Goal: Task Accomplishment & Management: Use online tool/utility

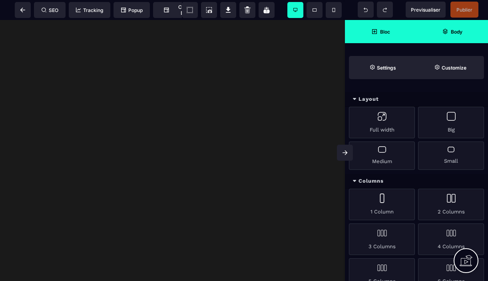
click at [455, 33] on strong "Body" at bounding box center [457, 32] width 12 height 6
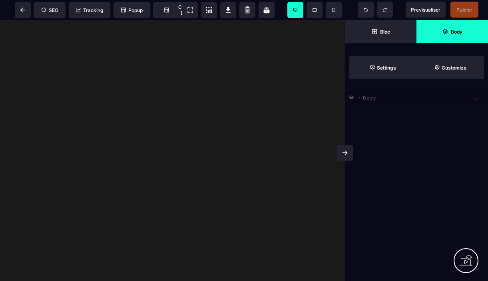
click at [352, 98] on icon at bounding box center [351, 98] width 5 height 4
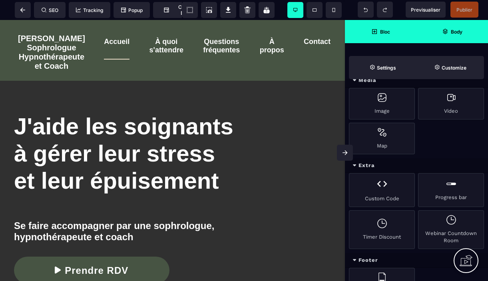
scroll to position [409, 0]
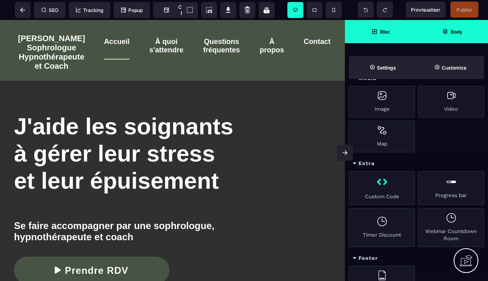
click at [383, 186] on div "Custom Code" at bounding box center [382, 188] width 66 height 34
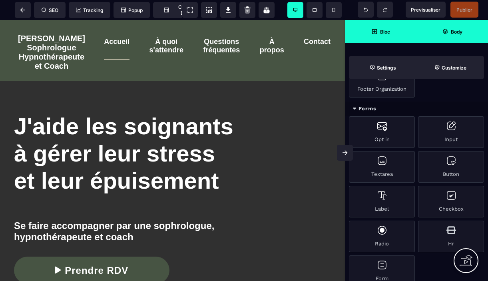
scroll to position [612, 0]
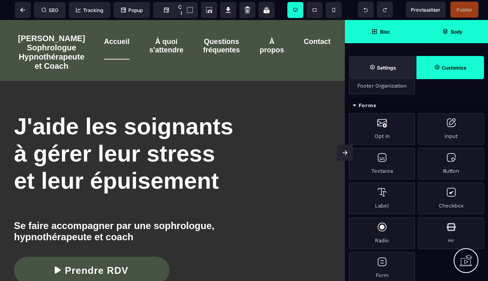
click at [458, 67] on strong "Customize" at bounding box center [454, 68] width 25 height 6
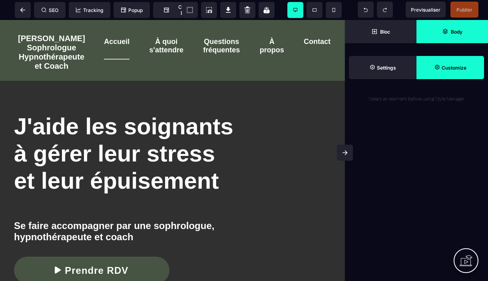
scroll to position [0, 0]
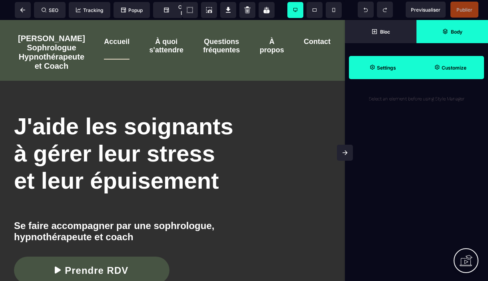
click at [384, 65] on strong "Settings" at bounding box center [386, 68] width 19 height 6
click at [461, 30] on strong "Body" at bounding box center [457, 32] width 12 height 6
click at [460, 66] on strong "Customize" at bounding box center [454, 68] width 25 height 6
click at [367, 67] on span "Settings" at bounding box center [383, 67] width 68 height 23
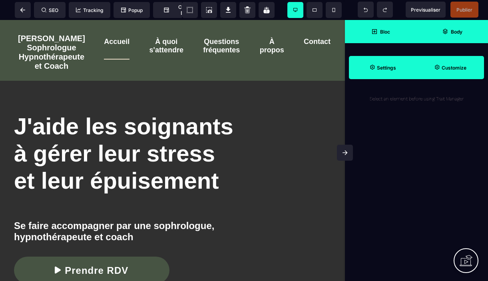
click at [383, 33] on strong "Bloc" at bounding box center [385, 32] width 10 height 6
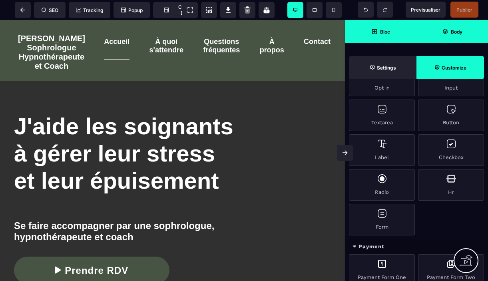
scroll to position [676, 0]
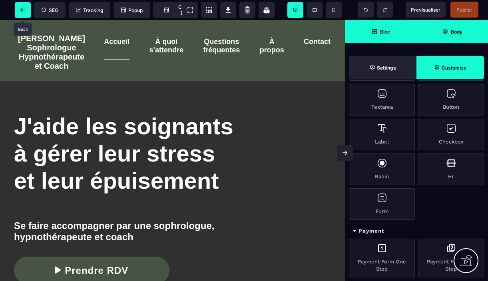
click at [23, 8] on icon at bounding box center [23, 10] width 8 height 5
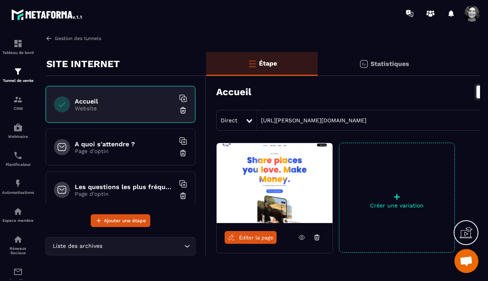
click at [55, 38] on link "Gestion des tunnels" at bounding box center [74, 38] width 56 height 7
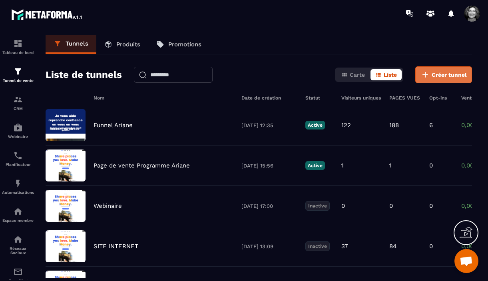
click at [443, 73] on span "Créer tunnel" at bounding box center [449, 75] width 35 height 8
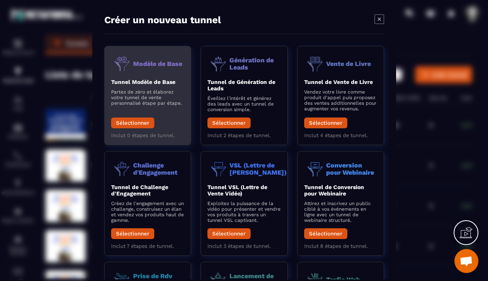
click at [159, 93] on p "Partez de zéro et élaborez votre tunnel de vente personnalisé étape par étape." at bounding box center [147, 97] width 73 height 17
click at [129, 122] on button "Sélectionner" at bounding box center [132, 122] width 43 height 11
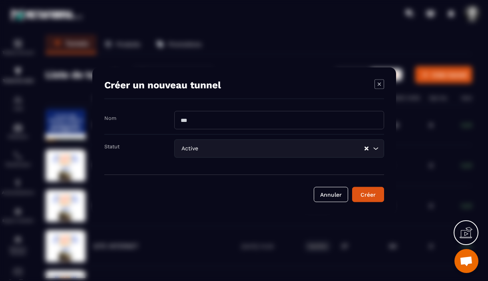
click at [298, 120] on input "Modal window" at bounding box center [279, 120] width 210 height 18
type input "****"
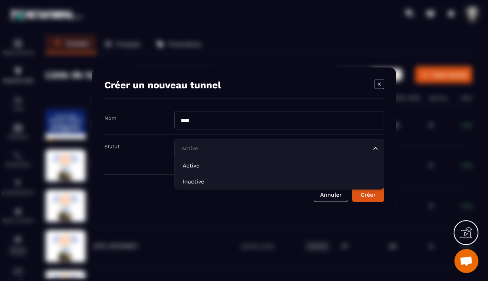
click at [376, 148] on icon "Search for option" at bounding box center [376, 148] width 8 height 8
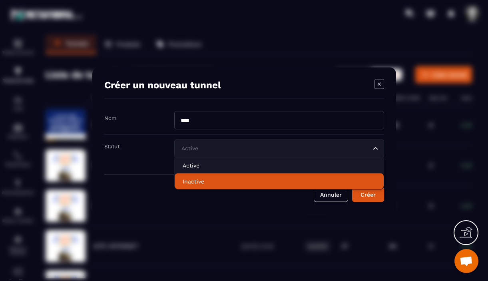
click at [275, 179] on p "Inactive" at bounding box center [279, 181] width 193 height 8
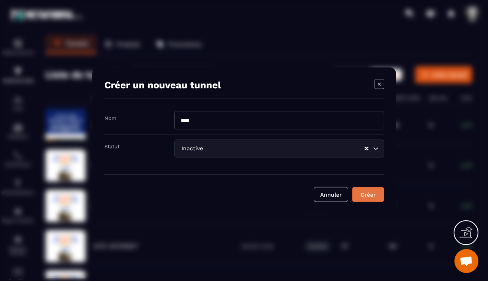
click at [364, 193] on div "Créer" at bounding box center [368, 194] width 22 height 8
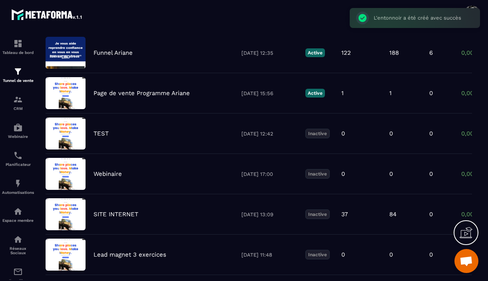
scroll to position [121, 0]
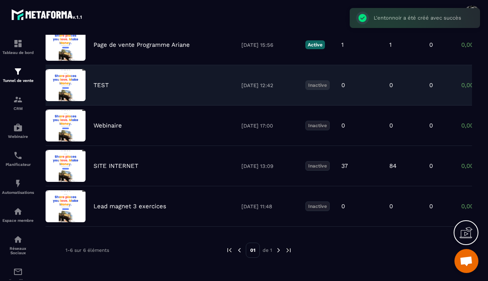
click at [109, 86] on div "TEST" at bounding box center [164, 85] width 140 height 7
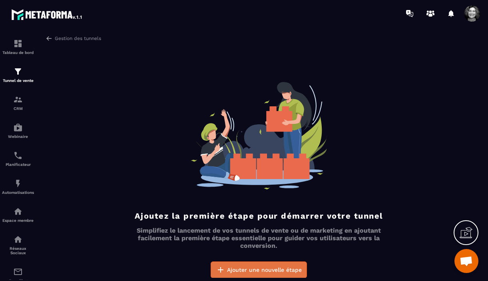
click at [256, 269] on span "Ajouter une nouvelle étape" at bounding box center [264, 270] width 75 height 8
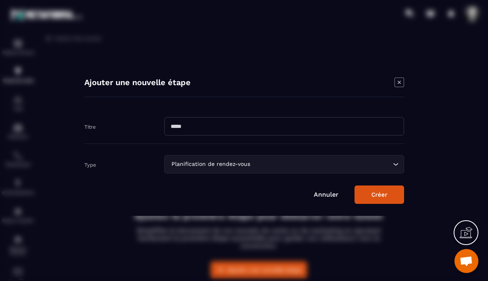
click at [272, 126] on input "Modal window" at bounding box center [284, 126] width 240 height 18
type input "******"
click at [395, 163] on icon "Search for option" at bounding box center [396, 164] width 8 height 8
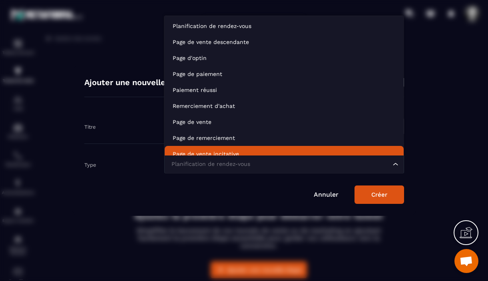
scroll to position [6, 0]
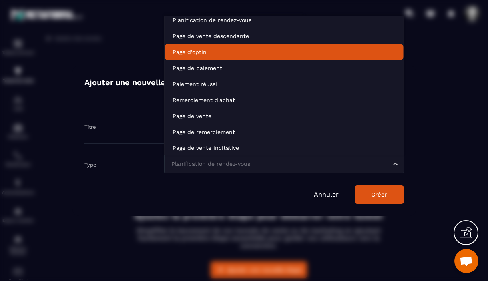
click at [274, 50] on p "Page d'optin" at bounding box center [284, 52] width 223 height 8
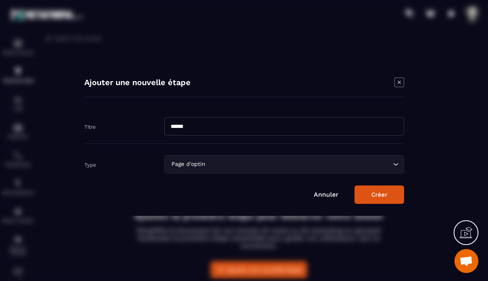
click at [377, 198] on button "Créer" at bounding box center [380, 194] width 50 height 18
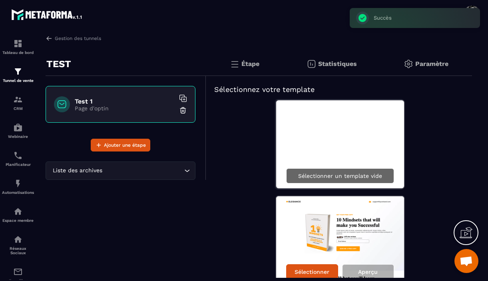
click at [347, 175] on p "Sélectionner un template vide" at bounding box center [340, 176] width 84 height 6
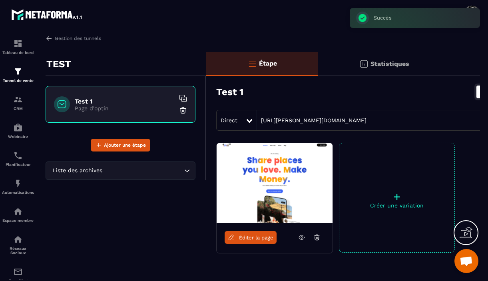
click at [249, 238] on span "Éditer la page" at bounding box center [256, 238] width 34 height 6
